Goal: Task Accomplishment & Management: Use online tool/utility

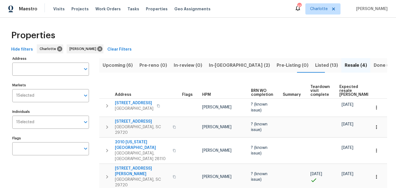
click at [112, 67] on span "Upcoming (6)" at bounding box center [118, 65] width 30 height 8
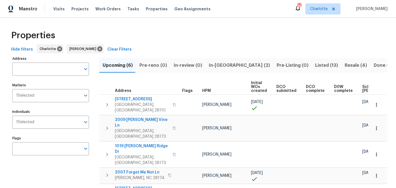
click at [219, 68] on span "In-reno (2)" at bounding box center [239, 65] width 61 height 8
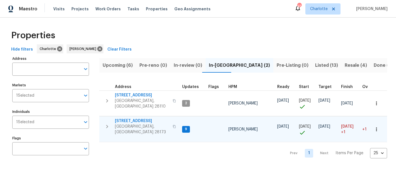
click at [129, 118] on span "431 Ranelagh Dr" at bounding box center [142, 121] width 54 height 6
click at [315, 65] on span "Listed (13)" at bounding box center [326, 65] width 23 height 8
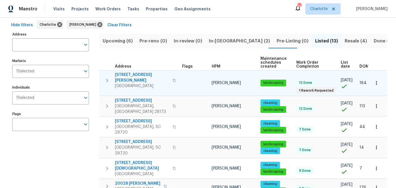
scroll to position [23, 0]
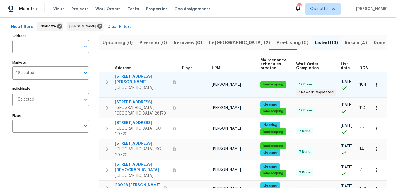
click at [126, 74] on span "5006 Brodie Ln" at bounding box center [142, 79] width 54 height 11
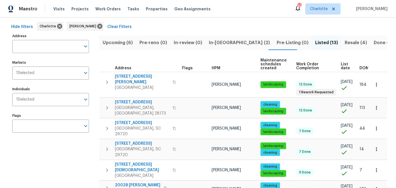
click at [345, 43] on span "Resale (4)" at bounding box center [356, 43] width 22 height 8
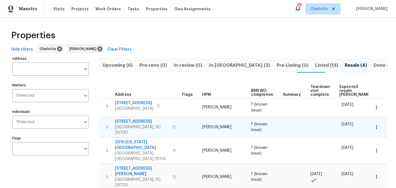
scroll to position [6, 0]
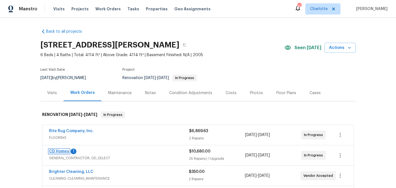
click at [60, 151] on link "CD Homes" at bounding box center [59, 151] width 20 height 4
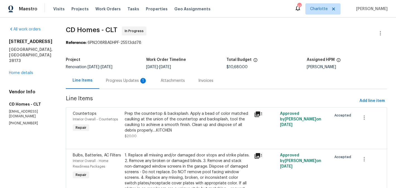
click at [122, 81] on div "Progress Updates 1" at bounding box center [126, 81] width 41 height 6
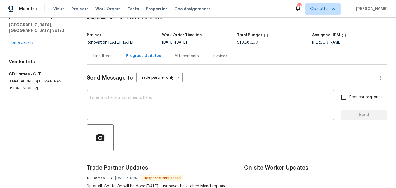
scroll to position [24, 0]
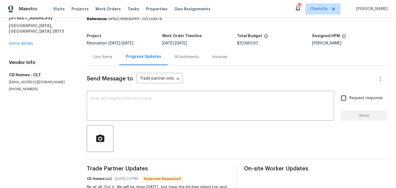
click at [17, 35] on div "431 Ranelagh Dr Waxhaw, NC 28173 Home details" at bounding box center [41, 30] width 64 height 31
click at [21, 42] on link "Home details" at bounding box center [21, 44] width 24 height 4
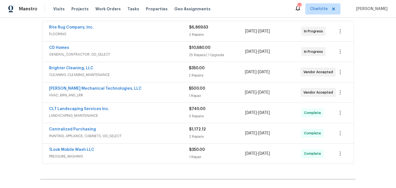
scroll to position [108, 0]
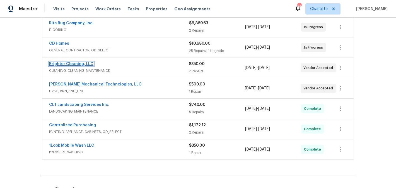
click at [75, 63] on link "Brighter Cleaning, LLC" at bounding box center [71, 64] width 44 height 4
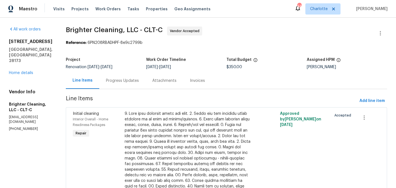
click at [125, 81] on div "Progress Updates" at bounding box center [122, 81] width 33 height 6
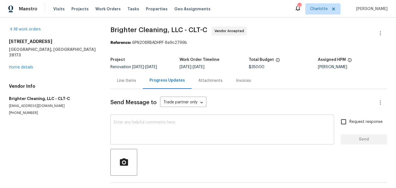
click at [169, 125] on textarea at bounding box center [222, 130] width 217 height 20
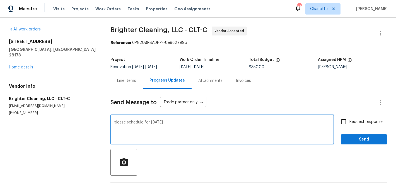
type textarea "please schedule for monday"
click at [356, 120] on span "Request response" at bounding box center [365, 122] width 33 height 6
click at [349, 120] on input "Request response" at bounding box center [344, 122] width 12 height 12
checkbox input "true"
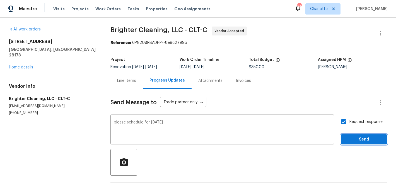
click at [359, 137] on span "Send" at bounding box center [363, 139] width 37 height 7
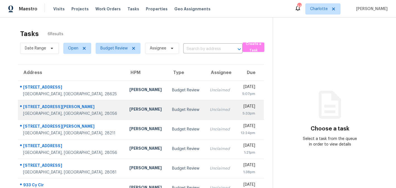
scroll to position [18, 0]
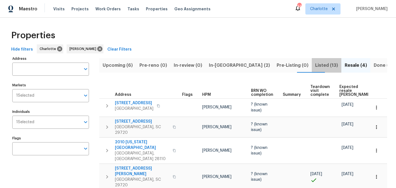
click at [315, 66] on span "Listed (13)" at bounding box center [326, 65] width 23 height 8
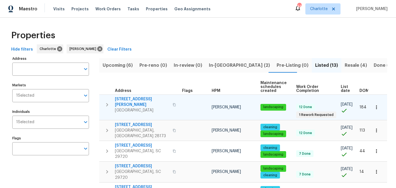
click at [125, 98] on span "5006 Brodie Ln" at bounding box center [142, 101] width 54 height 11
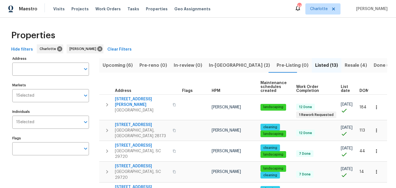
click at [210, 64] on span "In-reno (2)" at bounding box center [239, 65] width 61 height 8
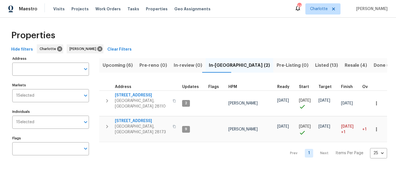
click at [179, 65] on span "In-review (0)" at bounding box center [188, 65] width 28 height 8
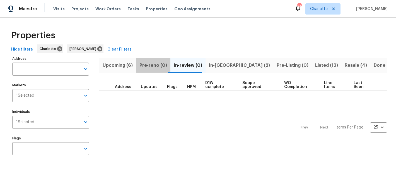
click at [154, 70] on button "Pre-reno (0)" at bounding box center [153, 65] width 34 height 14
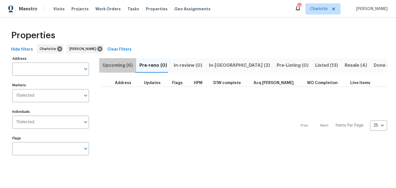
click at [125, 66] on span "Upcoming (6)" at bounding box center [118, 65] width 30 height 8
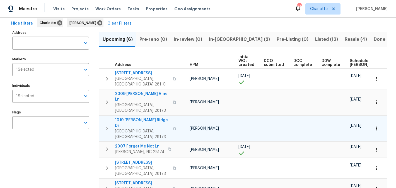
scroll to position [0, 67]
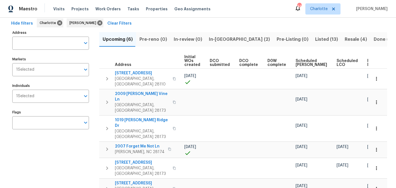
click at [219, 37] on span "In-reno (2)" at bounding box center [239, 39] width 61 height 8
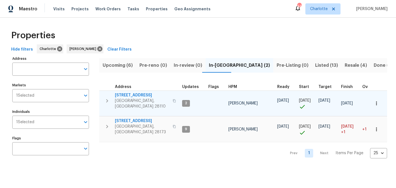
click at [130, 96] on span "2813 Faircroft Way" at bounding box center [142, 95] width 54 height 6
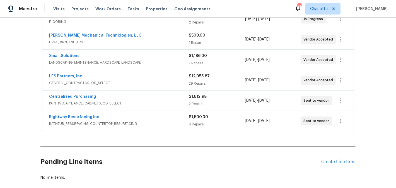
scroll to position [138, 0]
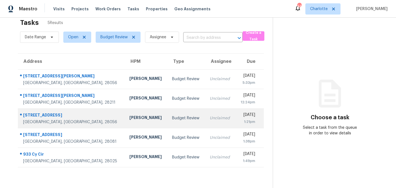
scroll to position [18, 0]
